Goal: Task Accomplishment & Management: Use online tool/utility

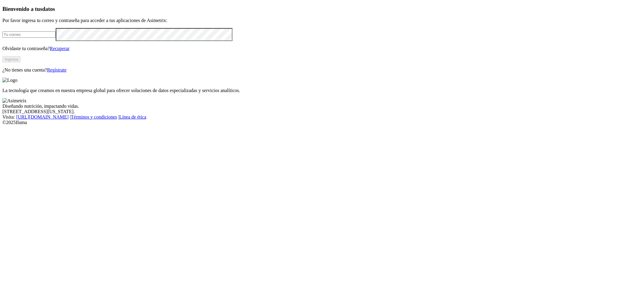
type input "[EMAIL_ADDRESS][PERSON_NAME][DOMAIN_NAME]"
click at [20, 62] on button "Ingresa" at bounding box center [11, 59] width 18 height 6
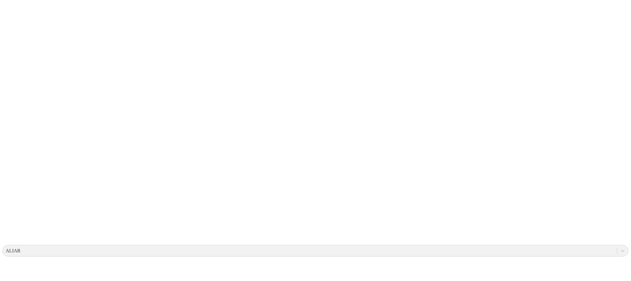
click at [197, 35] on div at bounding box center [314, 140] width 625 height 281
click at [336, 154] on icon at bounding box center [315, 140] width 60 height 60
